Goal: Task Accomplishment & Management: Use online tool/utility

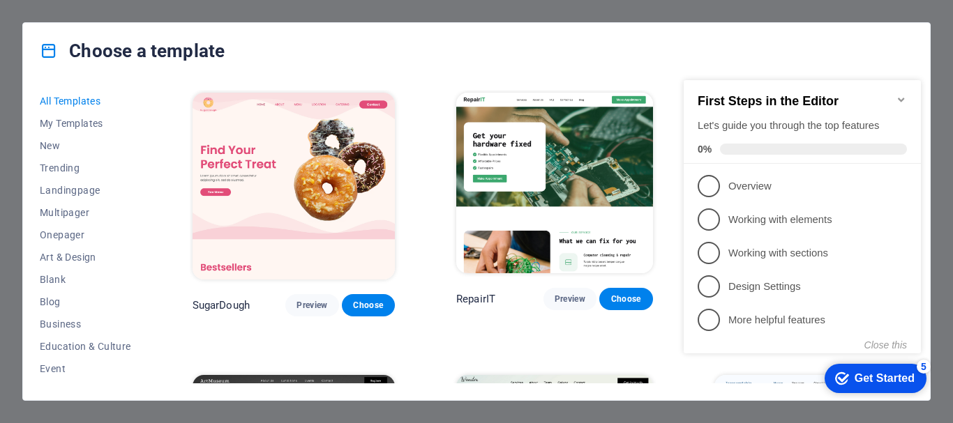
click at [890, 52] on div "Choose a template" at bounding box center [476, 51] width 907 height 56
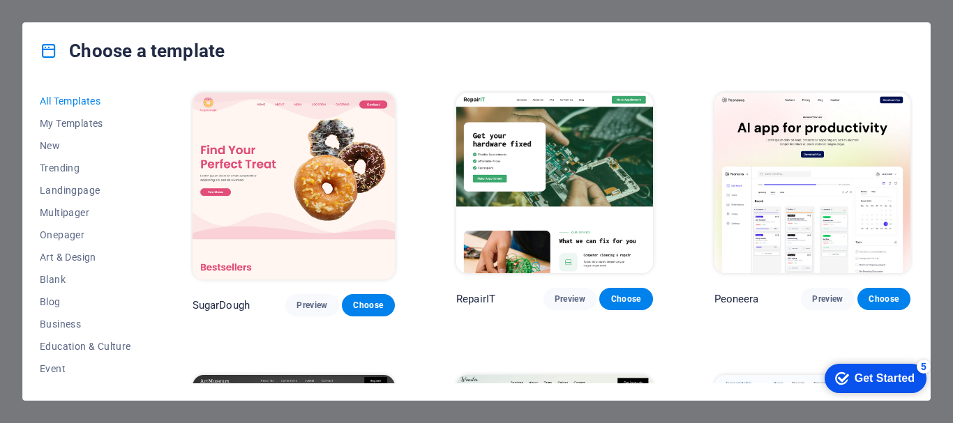
drag, startPoint x: 913, startPoint y: 94, endPoint x: 913, endPoint y: 107, distance: 13.2
click at [913, 107] on div "All Templates My Templates New Trending Landingpage Multipager Onepager Art & D…" at bounding box center [476, 239] width 907 height 321
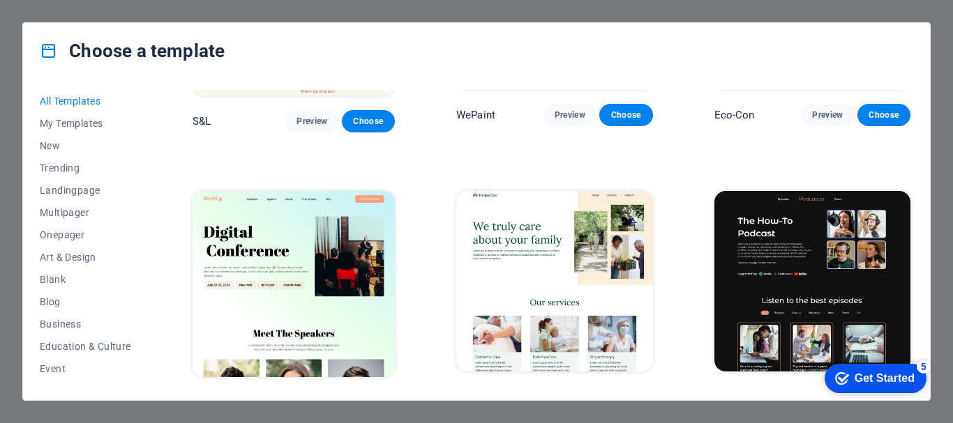
scroll to position [809, 0]
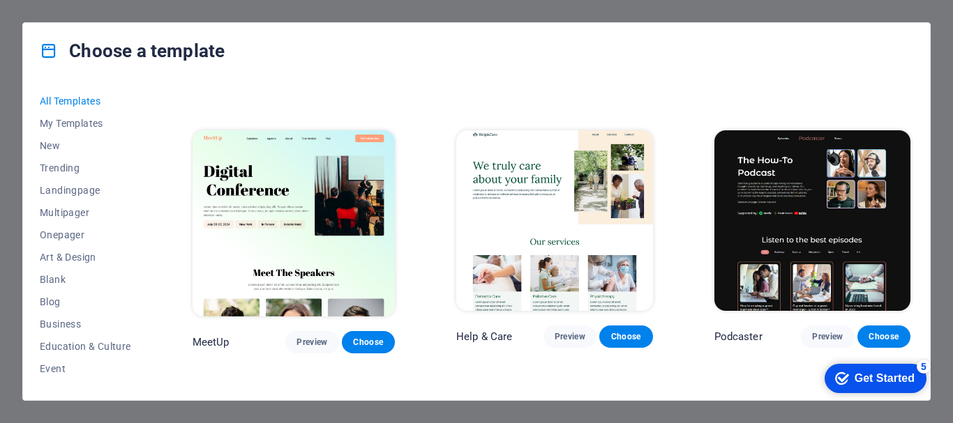
drag, startPoint x: 913, startPoint y: 116, endPoint x: 913, endPoint y: 129, distance: 13.2
click at [913, 129] on div "All Templates My Templates New Trending Landingpage Multipager Onepager Art & D…" at bounding box center [476, 239] width 907 height 321
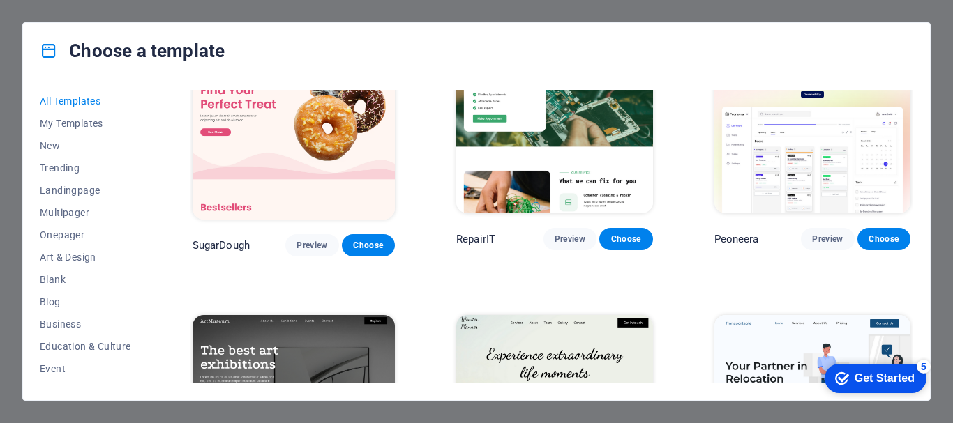
scroll to position [0, 0]
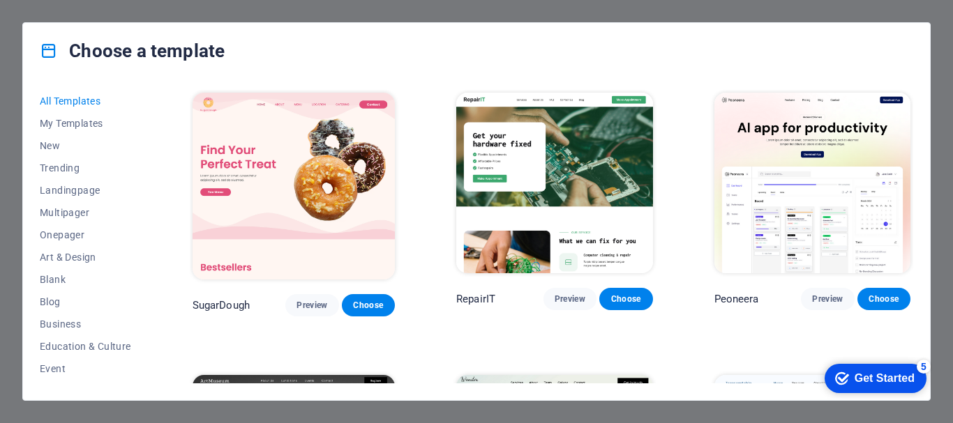
click at [911, 92] on div "All Templates My Templates New Trending Landingpage Multipager Onepager Art & D…" at bounding box center [476, 239] width 907 height 321
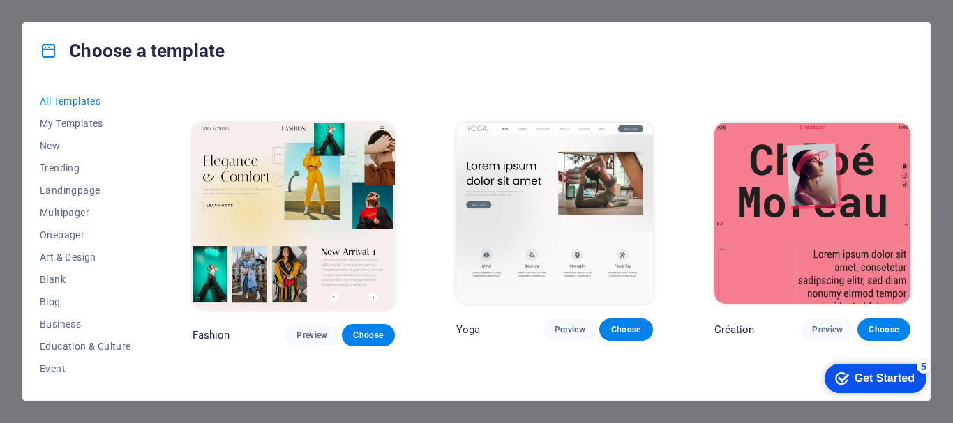
scroll to position [4236, 0]
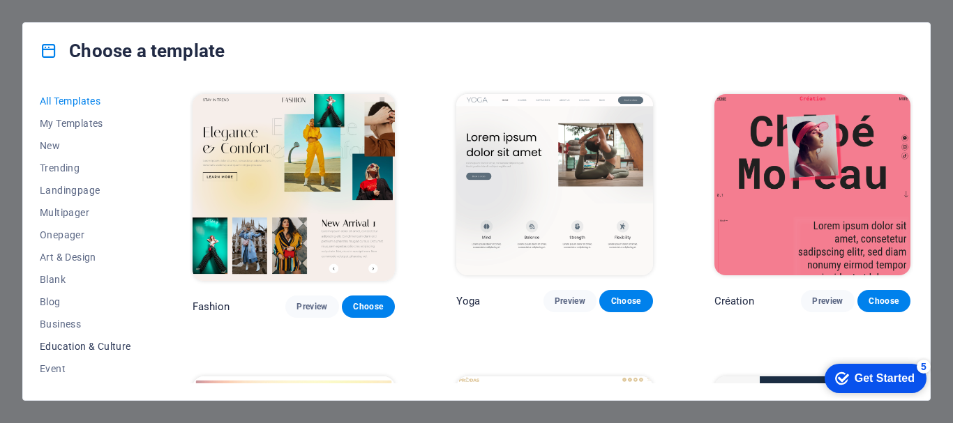
click at [61, 341] on span "Education & Culture" at bounding box center [85, 346] width 91 height 11
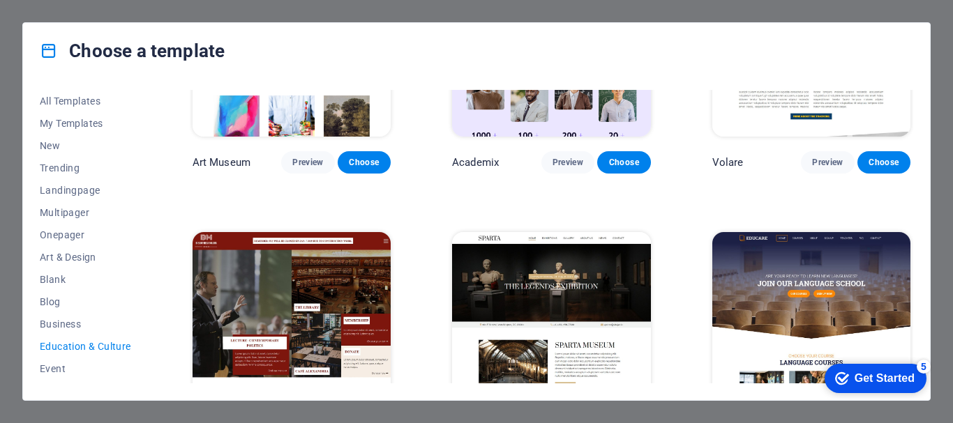
scroll to position [0, 0]
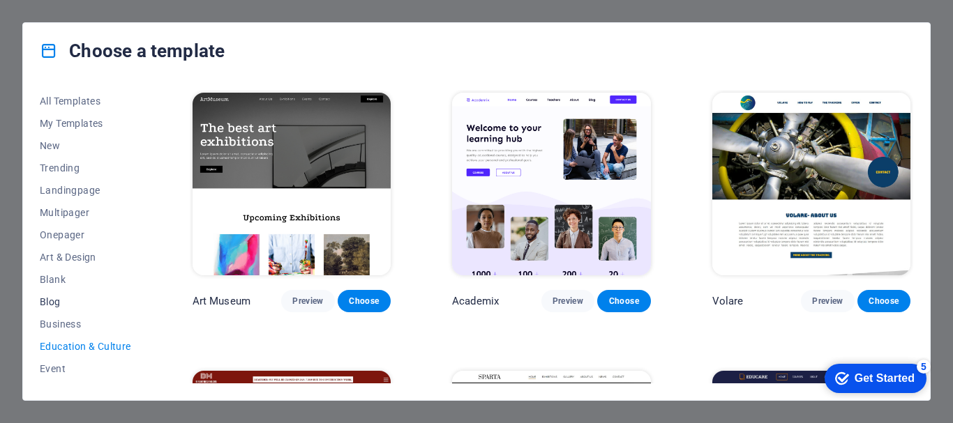
click at [55, 296] on span "Blog" at bounding box center [85, 301] width 91 height 11
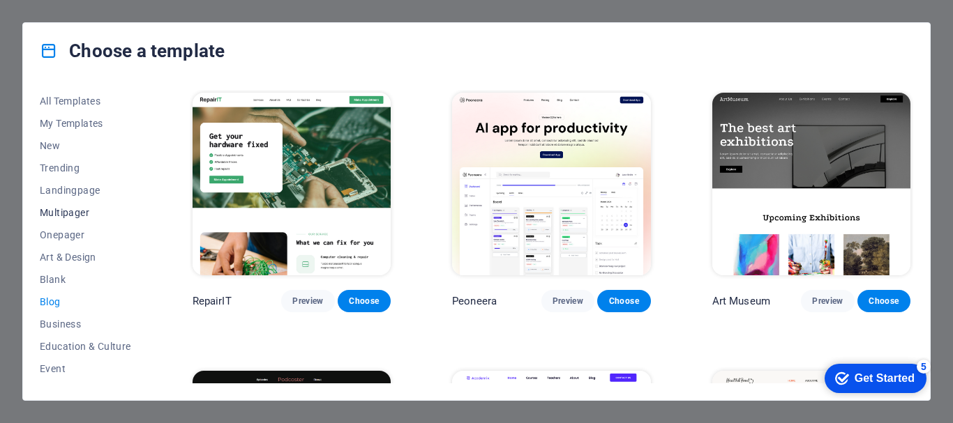
click at [68, 209] on span "Multipager" at bounding box center [85, 212] width 91 height 11
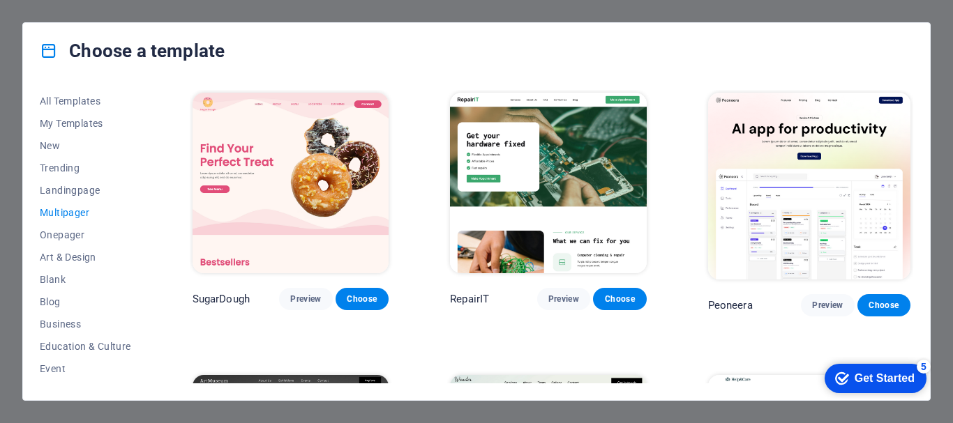
drag, startPoint x: 913, startPoint y: 92, endPoint x: 913, endPoint y: 103, distance: 11.2
click at [913, 103] on div "All Templates My Templates New Trending Landingpage Multipager Onepager Art & D…" at bounding box center [476, 239] width 907 height 321
click at [913, 98] on div "All Templates My Templates New Trending Landingpage Multipager Onepager Art & D…" at bounding box center [476, 239] width 907 height 321
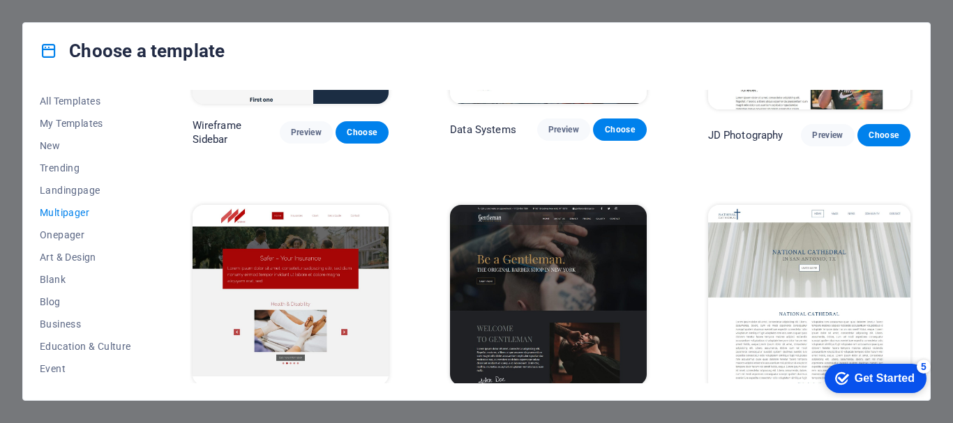
scroll to position [3005, 0]
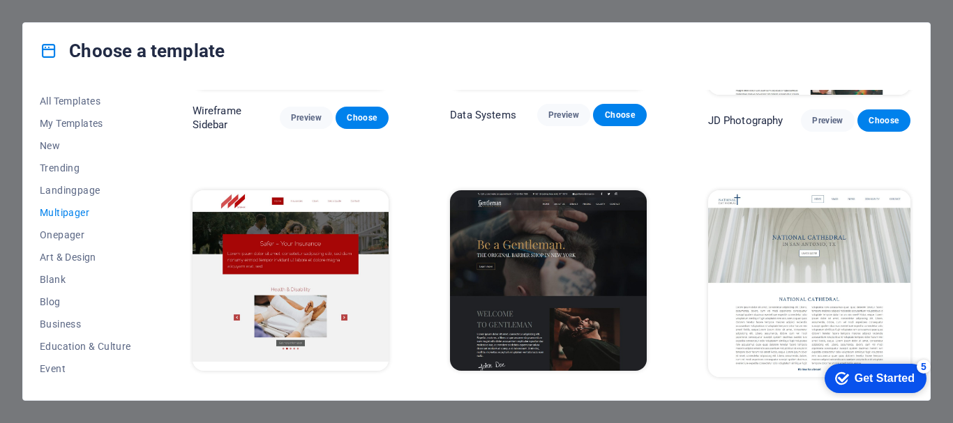
click at [923, 249] on div "All Templates My Templates New Trending Landingpage Multipager Onepager Art & D…" at bounding box center [476, 239] width 907 height 321
drag, startPoint x: 913, startPoint y: 239, endPoint x: 913, endPoint y: 252, distance: 12.6
click at [913, 252] on div "All Templates My Templates New Trending Landingpage Multipager Onepager Art & D…" at bounding box center [476, 239] width 907 height 321
drag, startPoint x: 913, startPoint y: 248, endPoint x: 913, endPoint y: 266, distance: 18.1
click at [913, 266] on div "All Templates My Templates New Trending Landingpage Multipager Onepager Art & D…" at bounding box center [476, 239] width 907 height 321
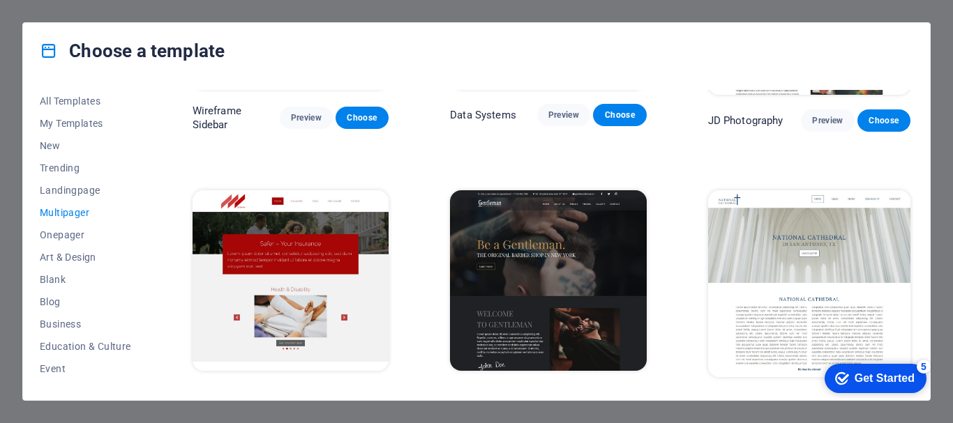
click at [913, 266] on div "All Templates My Templates New Trending Landingpage Multipager Onepager Art & D…" at bounding box center [476, 239] width 907 height 321
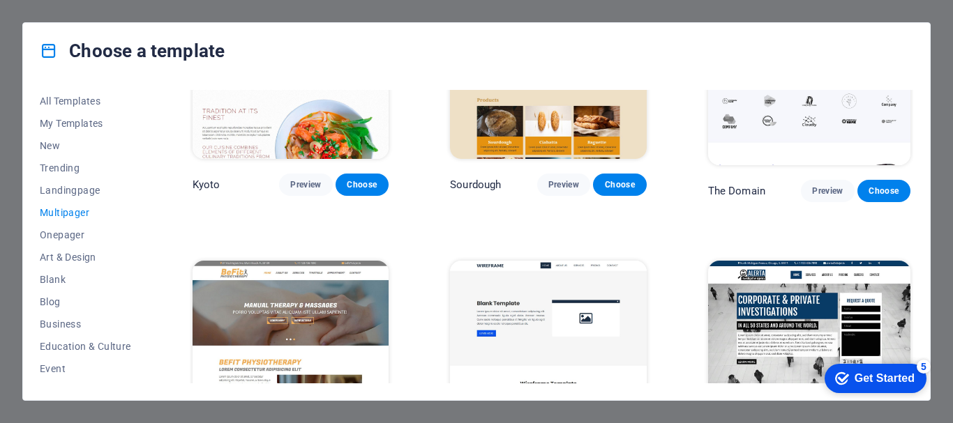
scroll to position [3825, 0]
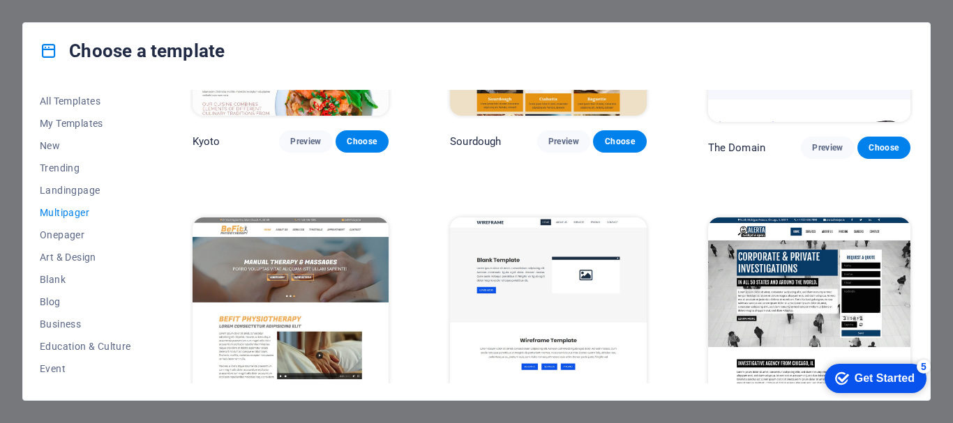
click at [623, 418] on span "Choose" at bounding box center [619, 423] width 31 height 11
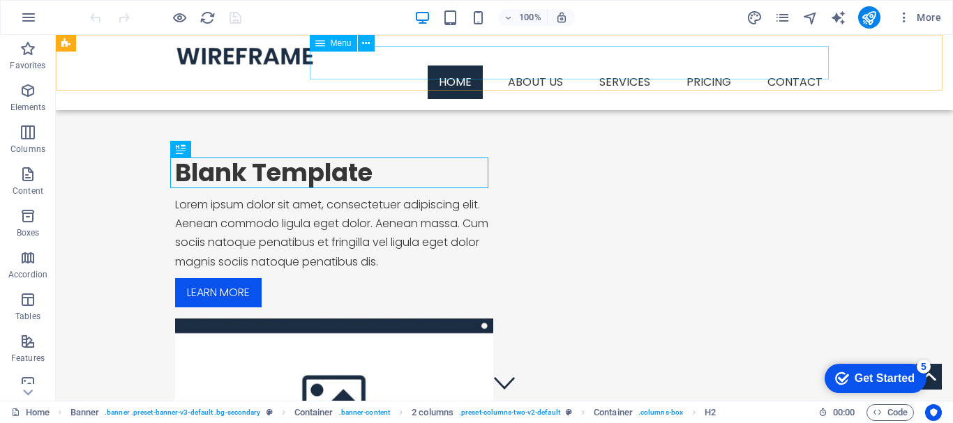
click at [538, 66] on nav "Home About us Services Service Detail Pricing Contact" at bounding box center [504, 82] width 658 height 33
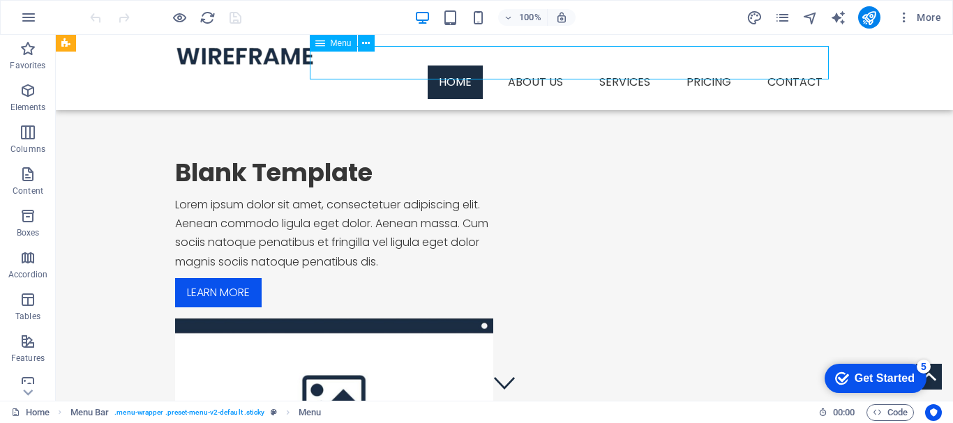
click at [524, 66] on nav "Home About us Services Service Detail Pricing Contact" at bounding box center [504, 82] width 658 height 33
click at [630, 66] on nav "Home About us Services Service Detail Pricing Contact" at bounding box center [504, 82] width 658 height 33
click at [709, 66] on nav "Home About us Services Service Detail Pricing Contact" at bounding box center [504, 82] width 658 height 33
click at [794, 66] on nav "Home About us Services Service Detail Pricing Contact" at bounding box center [504, 82] width 658 height 33
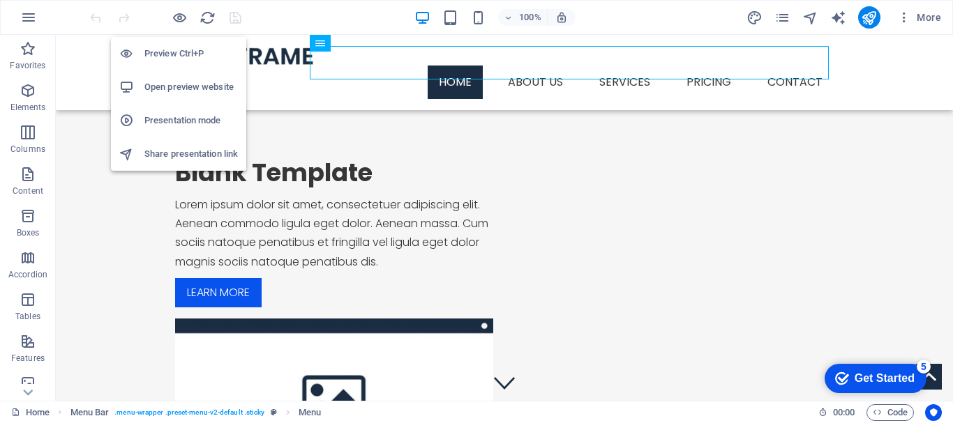
click at [179, 52] on h6 "Preview Ctrl+P" at bounding box center [190, 53] width 93 height 17
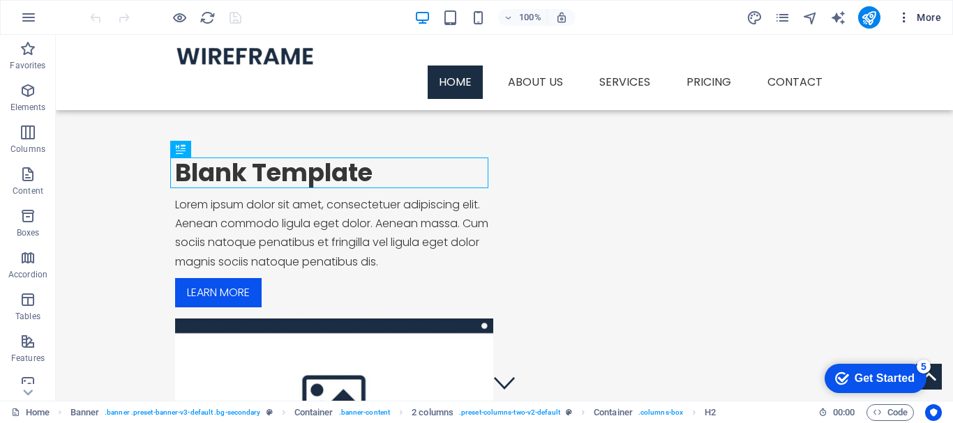
click at [905, 17] on icon "button" at bounding box center [904, 17] width 14 height 14
